Goal: Transaction & Acquisition: Download file/media

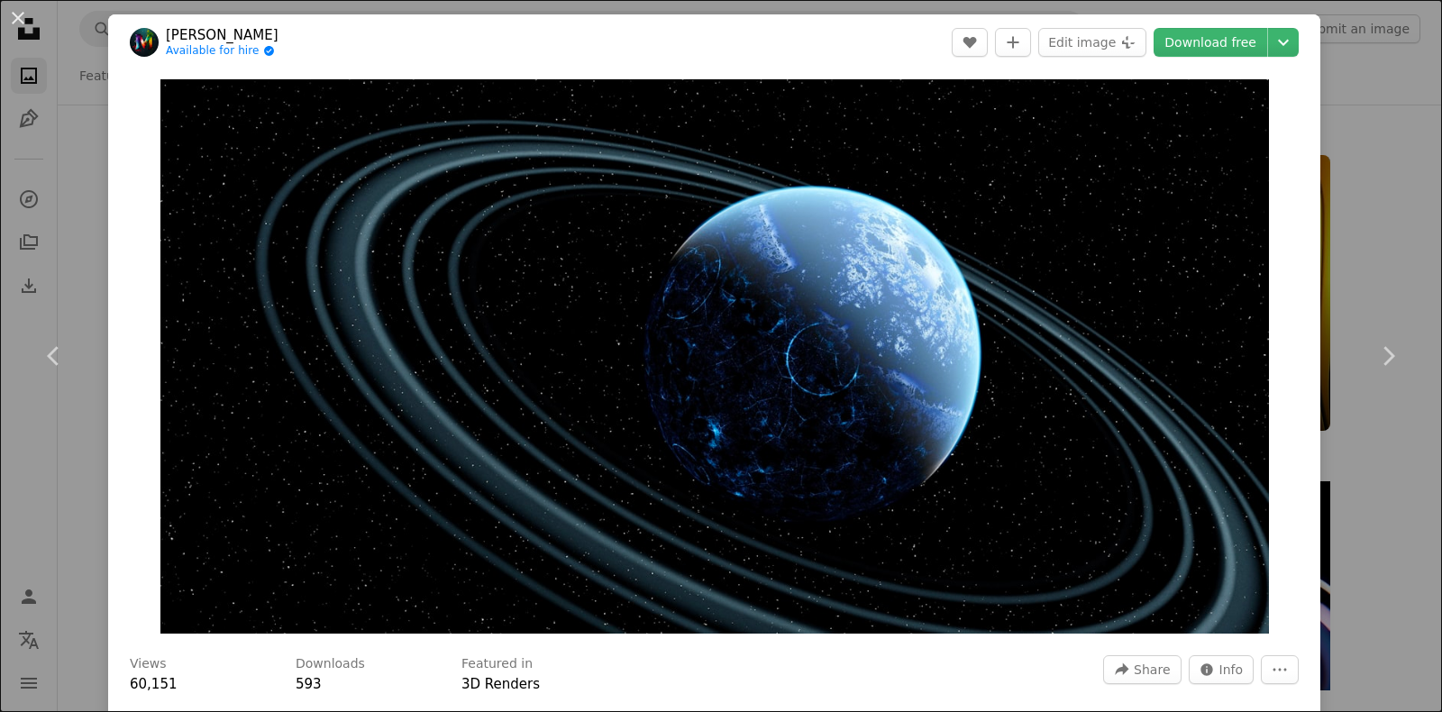
scroll to position [3604, 0]
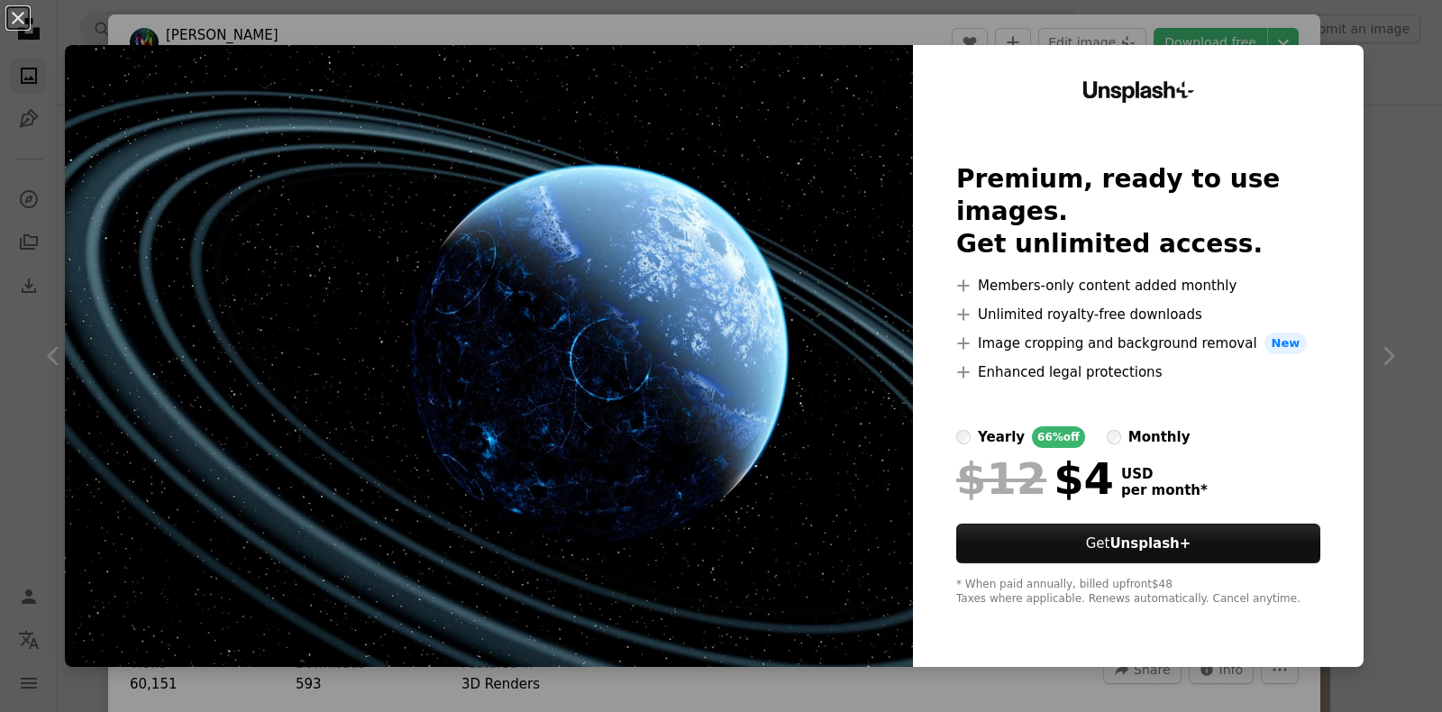
click at [798, 200] on img at bounding box center [489, 356] width 848 height 622
click at [1145, 66] on div "Unsplash+ Premium, ready to use images. Get unlimited access. A plus sign Membe…" at bounding box center [1138, 356] width 451 height 622
click at [27, 29] on button "An X shape" at bounding box center [18, 18] width 22 height 22
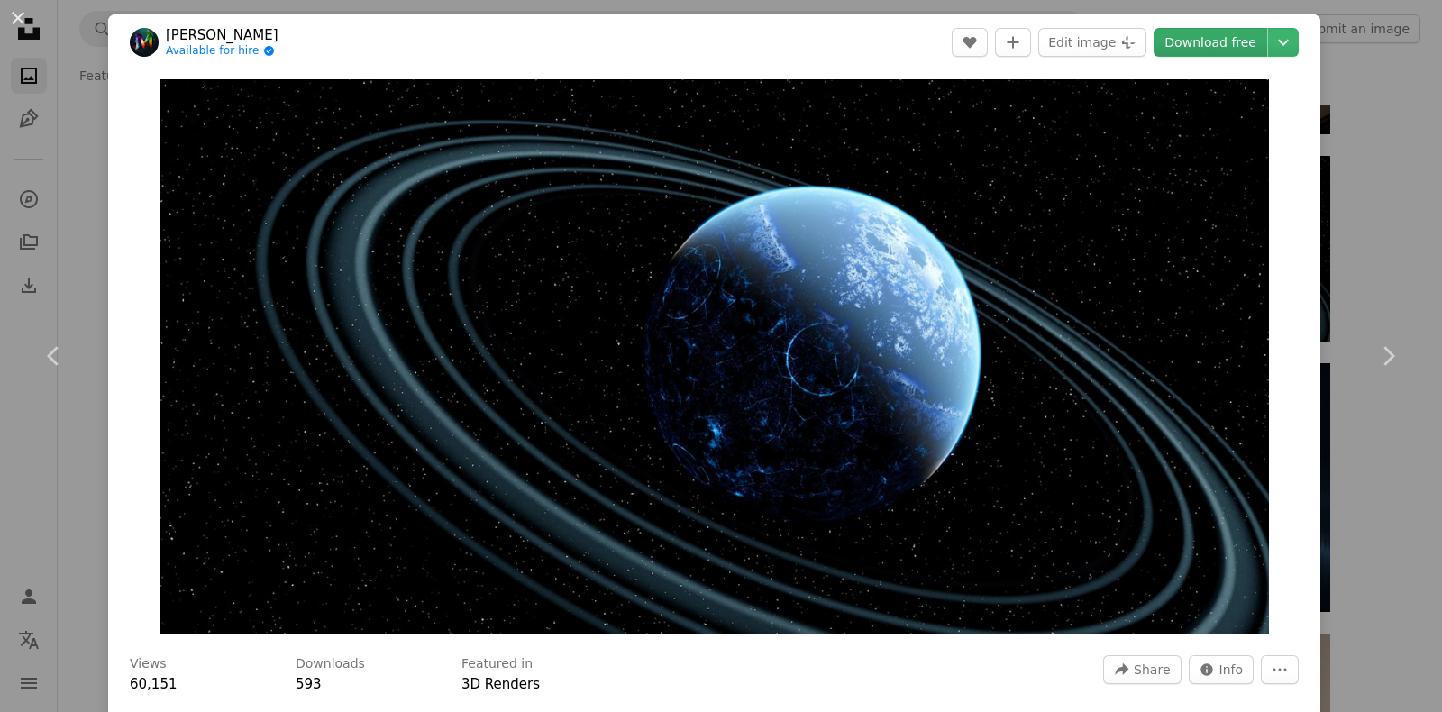
click at [1210, 35] on link "Download free" at bounding box center [1211, 42] width 114 height 29
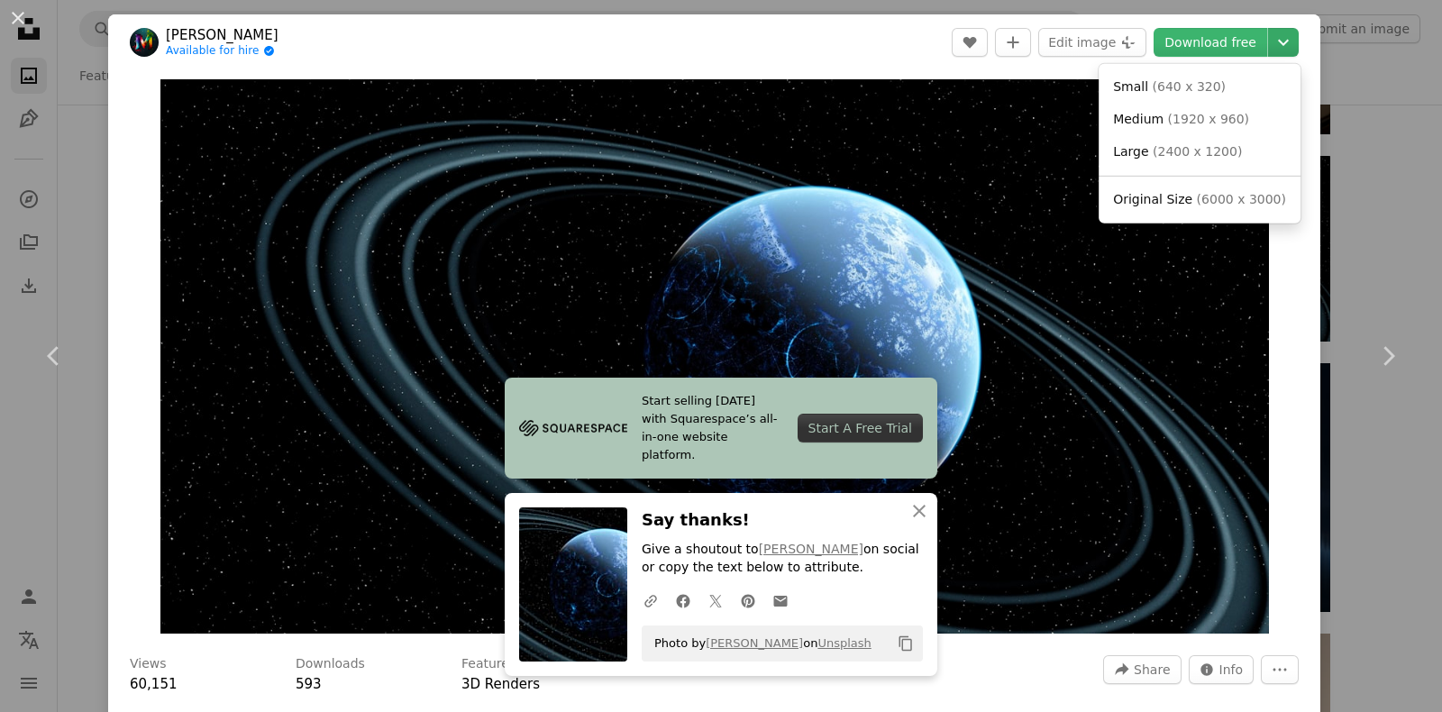
click at [1269, 32] on icon "Chevron down" at bounding box center [1283, 43] width 29 height 22
click at [924, 178] on dialog "An X shape Chevron left Chevron right Start selling [DATE] with Squarespace’s a…" at bounding box center [721, 356] width 1442 height 712
